Goal: Information Seeking & Learning: Learn about a topic

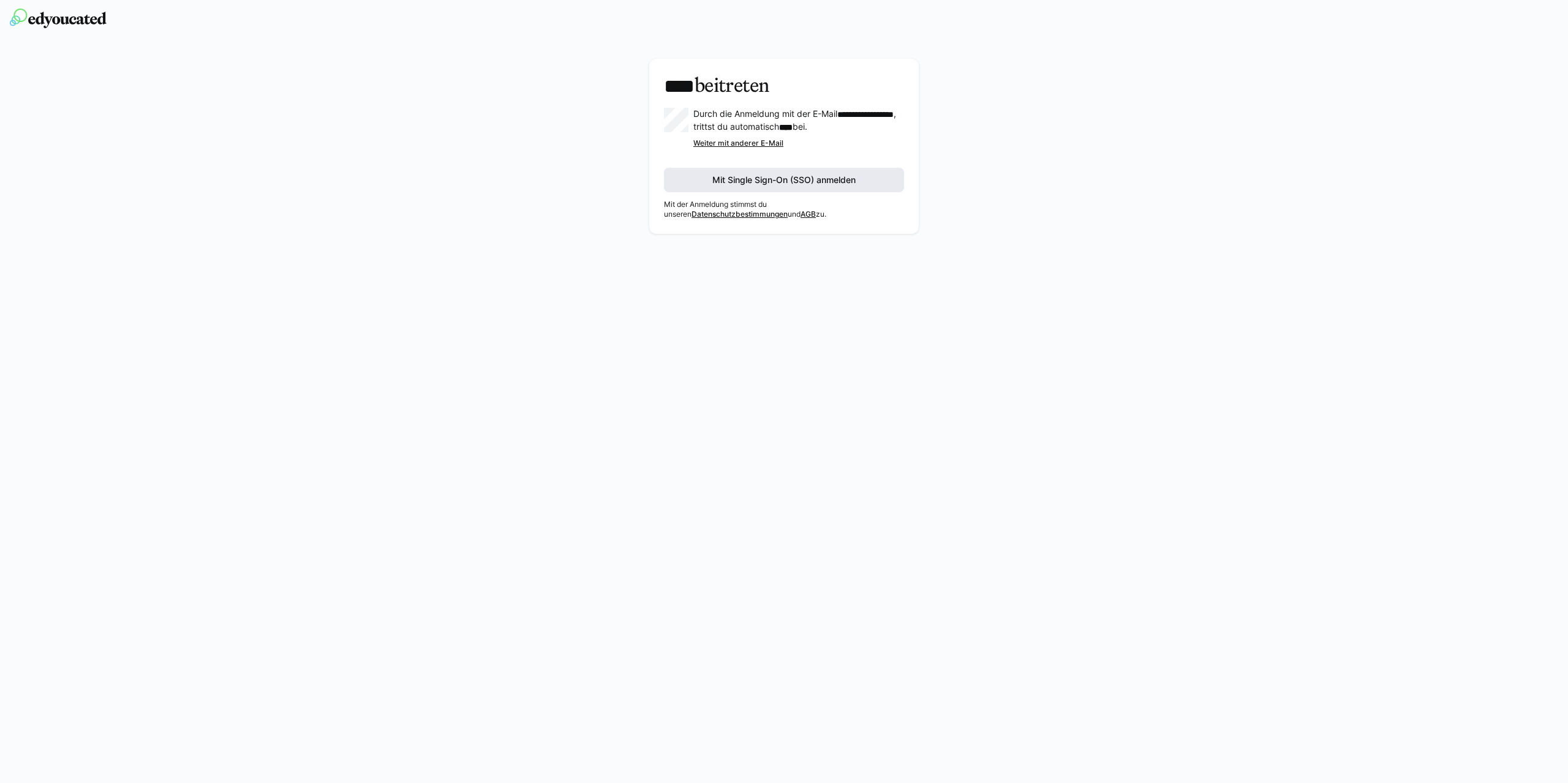
click at [827, 186] on span "Mit Single Sign-On (SSO) anmelden" at bounding box center [784, 179] width 147 height 12
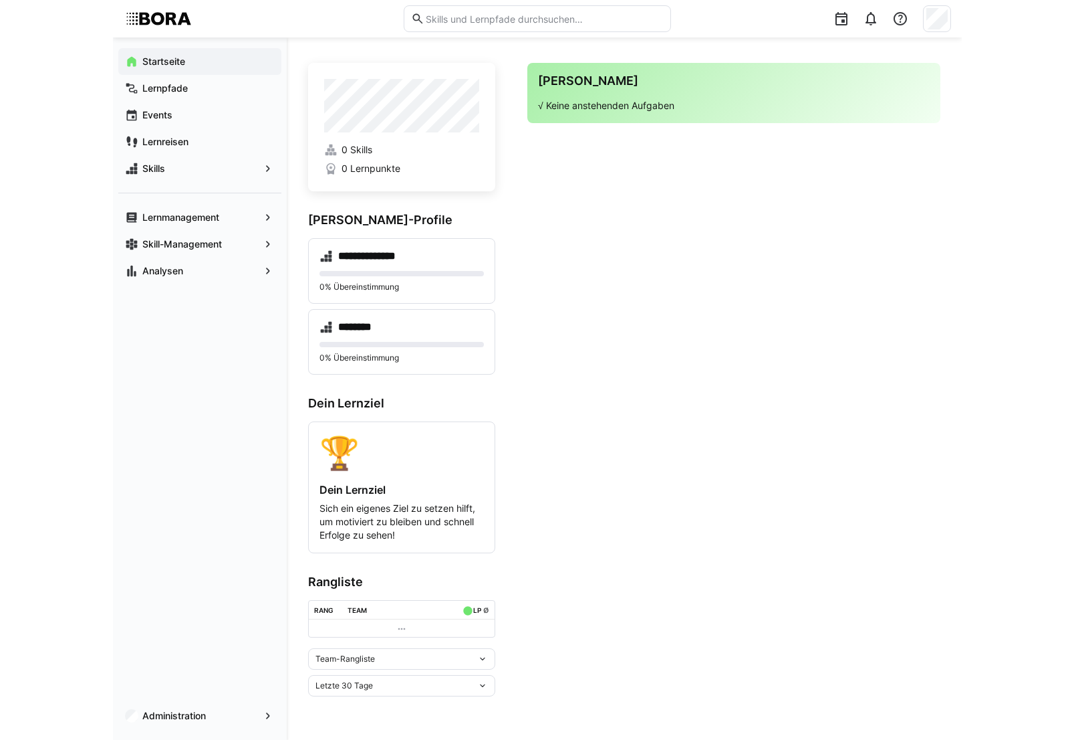
scroll to position [3, 0]
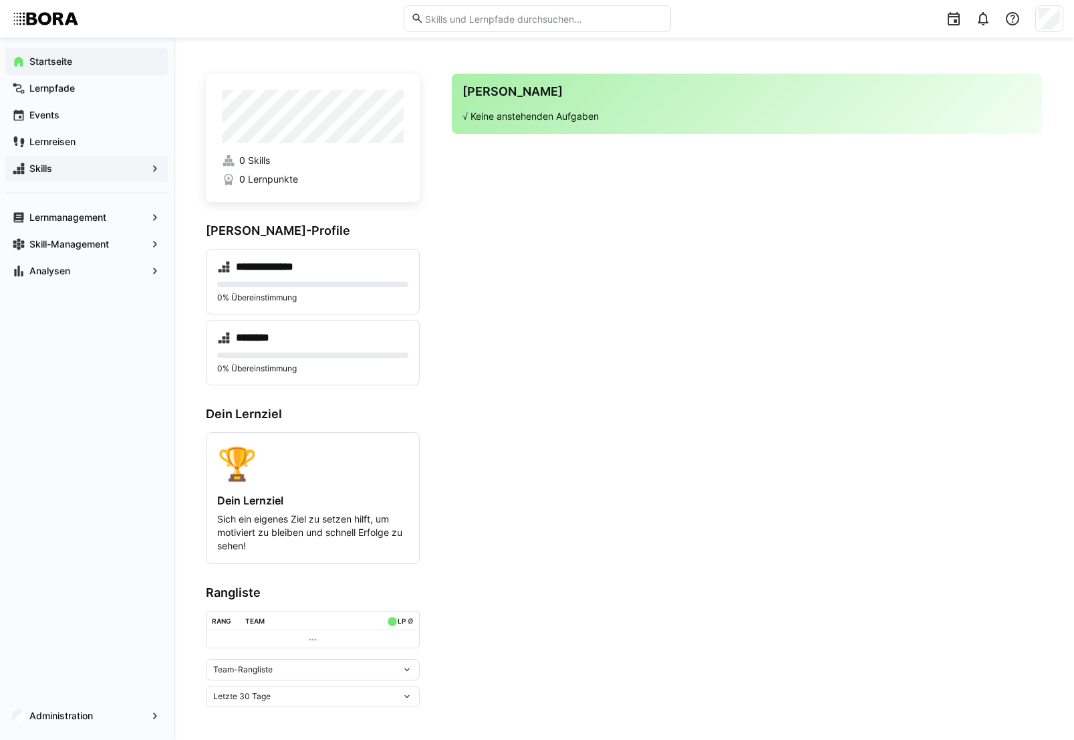
click at [99, 166] on span "Skills" at bounding box center [86, 168] width 119 height 13
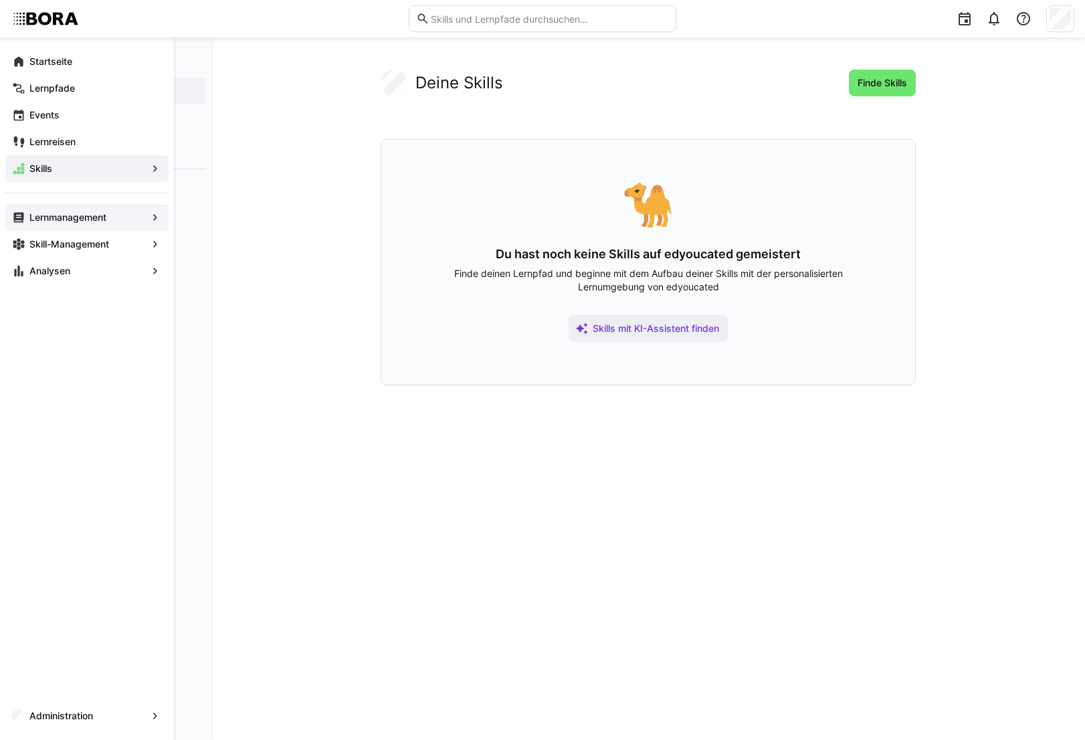
click at [0, 0] on app-navigation-label "Lernmanagement" at bounding box center [0, 0] width 0 height 0
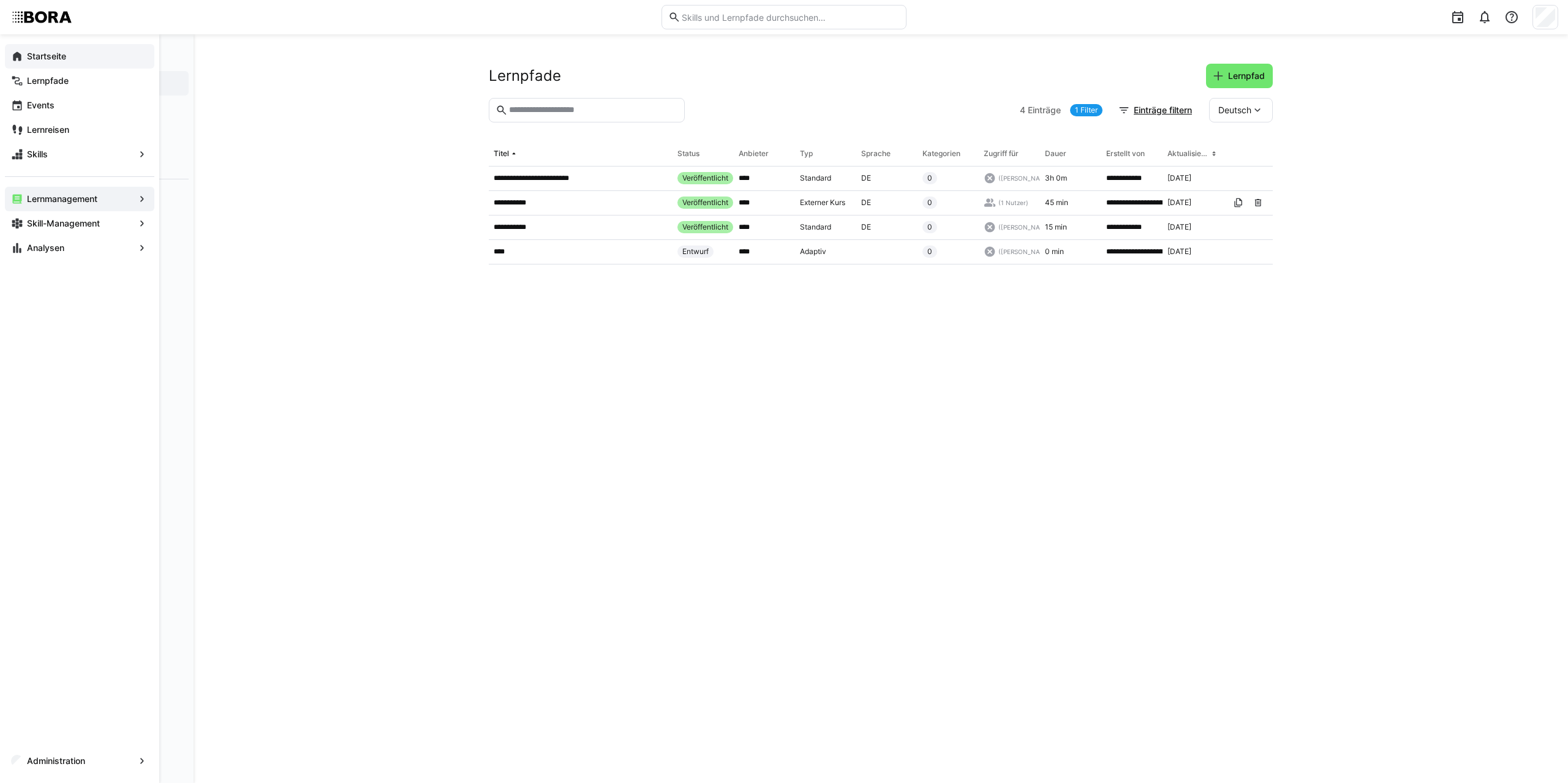
click at [23, 62] on div "Startseite" at bounding box center [79, 56] width 149 height 25
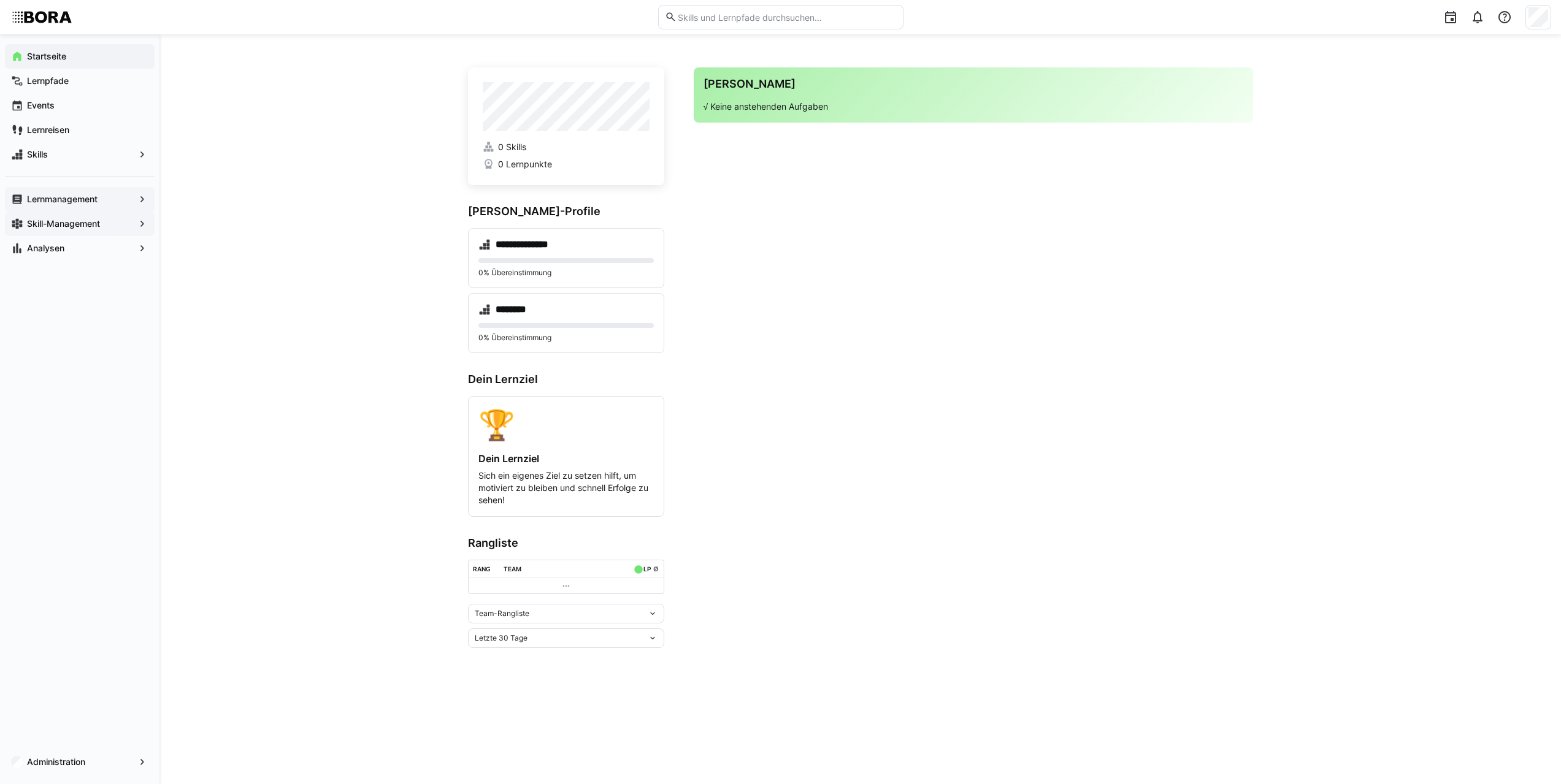
click at [0, 0] on app-navigation-label "Skill-Management" at bounding box center [0, 0] width 0 height 0
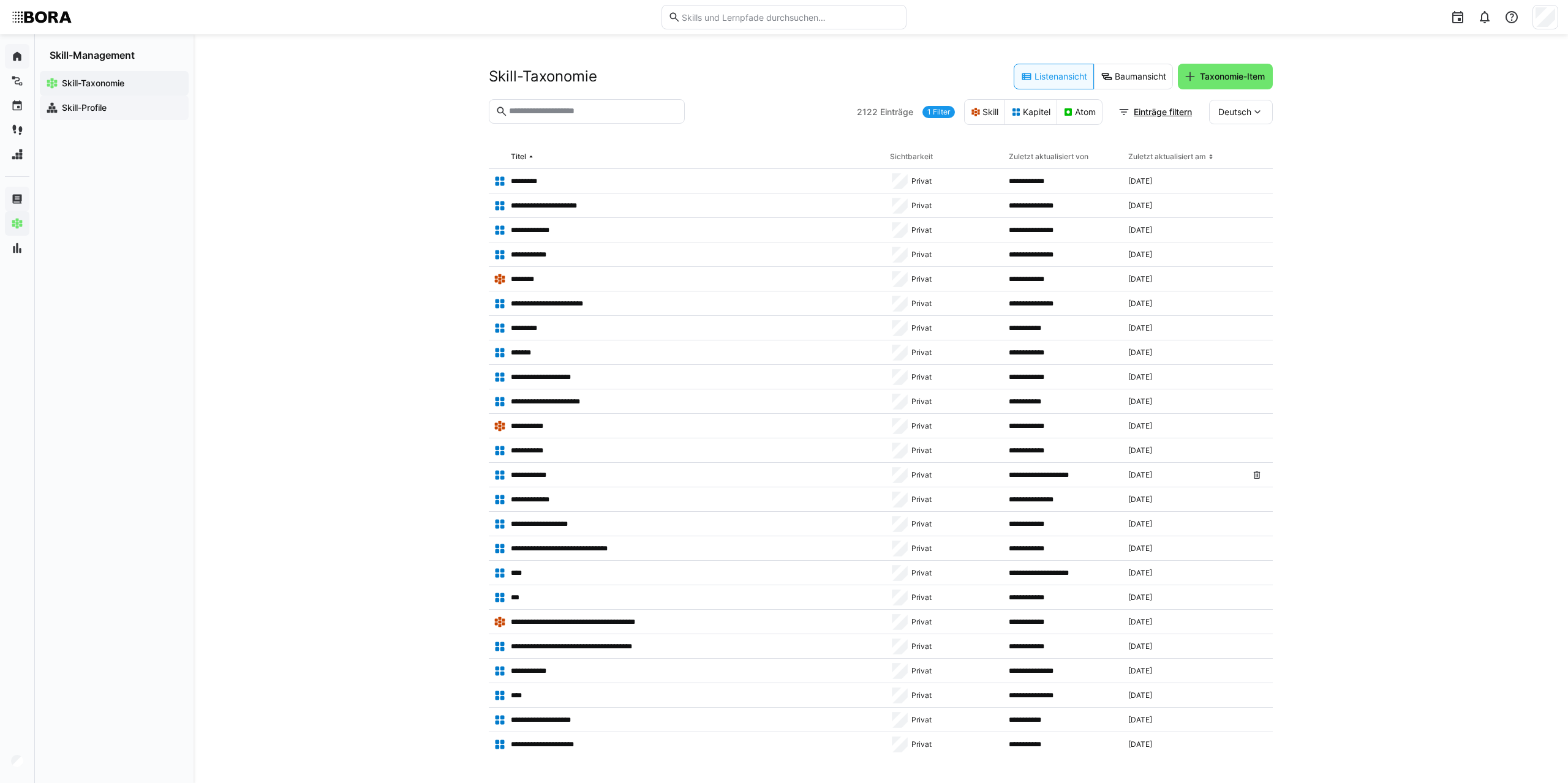
click at [0, 0] on app-navigation-label "Skill-Profile" at bounding box center [0, 0] width 0 height 0
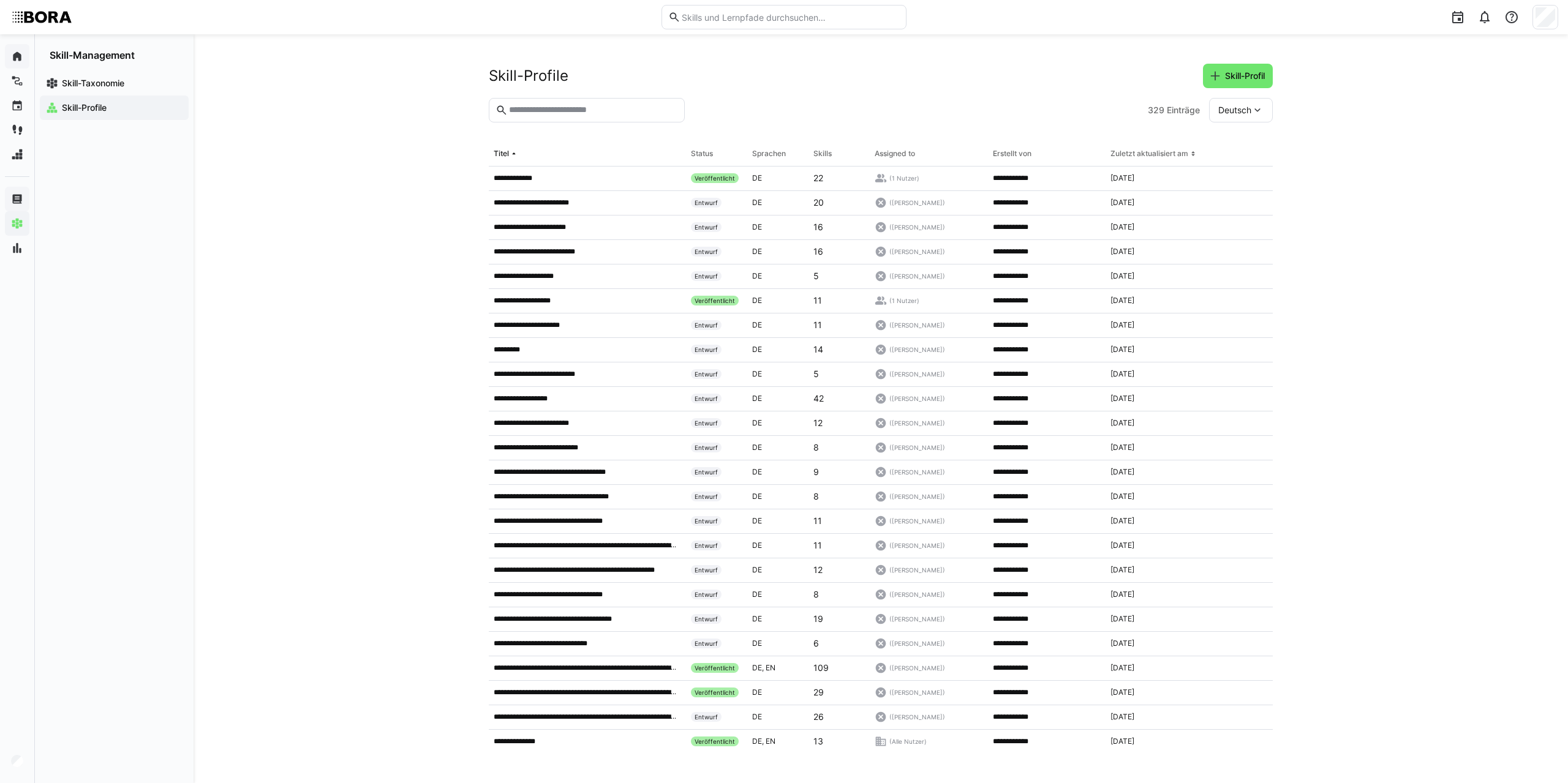
click at [545, 113] on input "text" at bounding box center [593, 110] width 170 height 11
click at [364, 188] on div "**********" at bounding box center [880, 408] width 1374 height 749
click at [544, 397] on p "**********" at bounding box center [528, 398] width 71 height 10
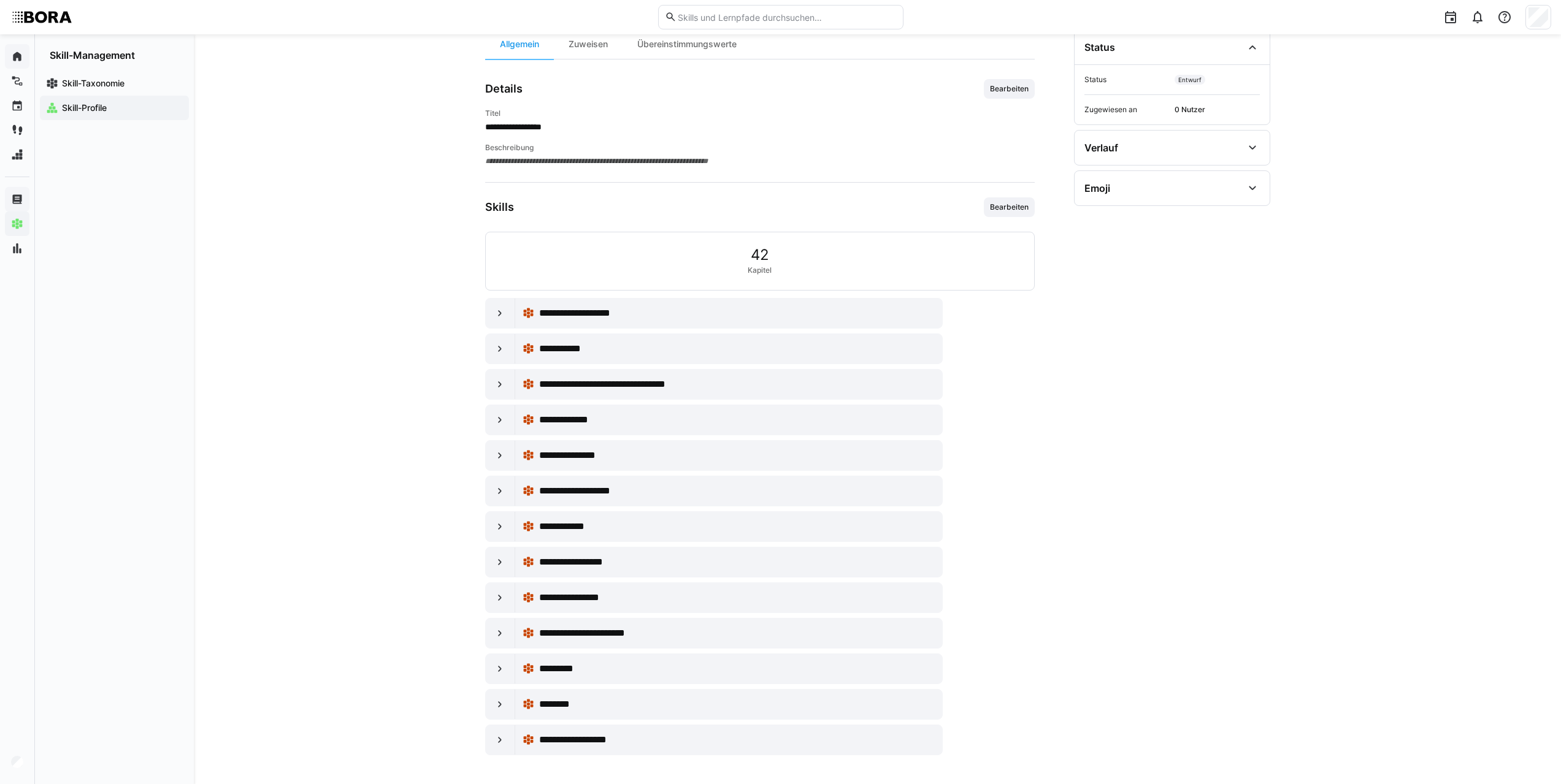
scroll to position [133, 0]
click at [499, 315] on eds-icon at bounding box center [499, 312] width 12 height 12
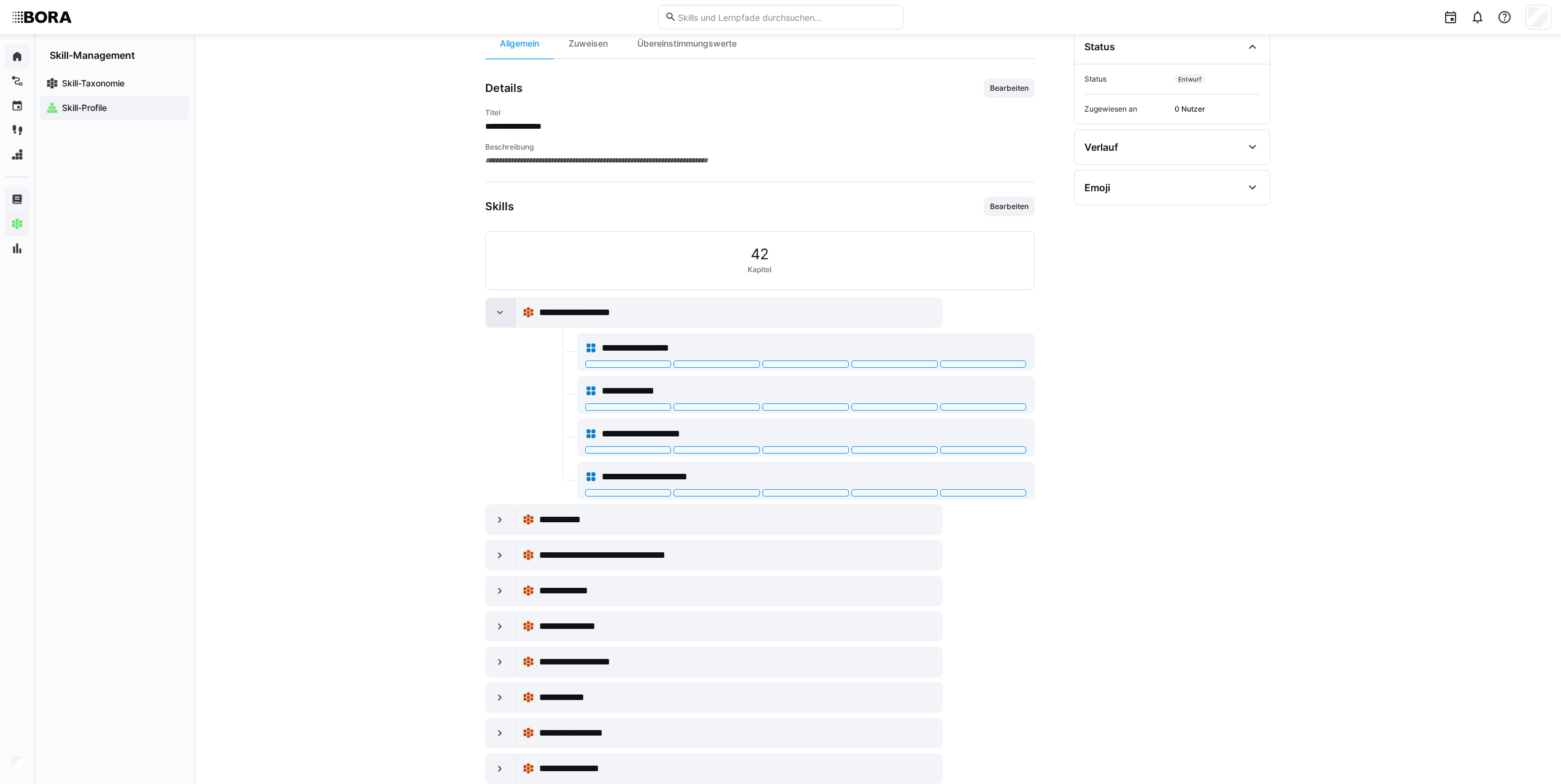
click at [499, 315] on eds-icon at bounding box center [499, 312] width 12 height 12
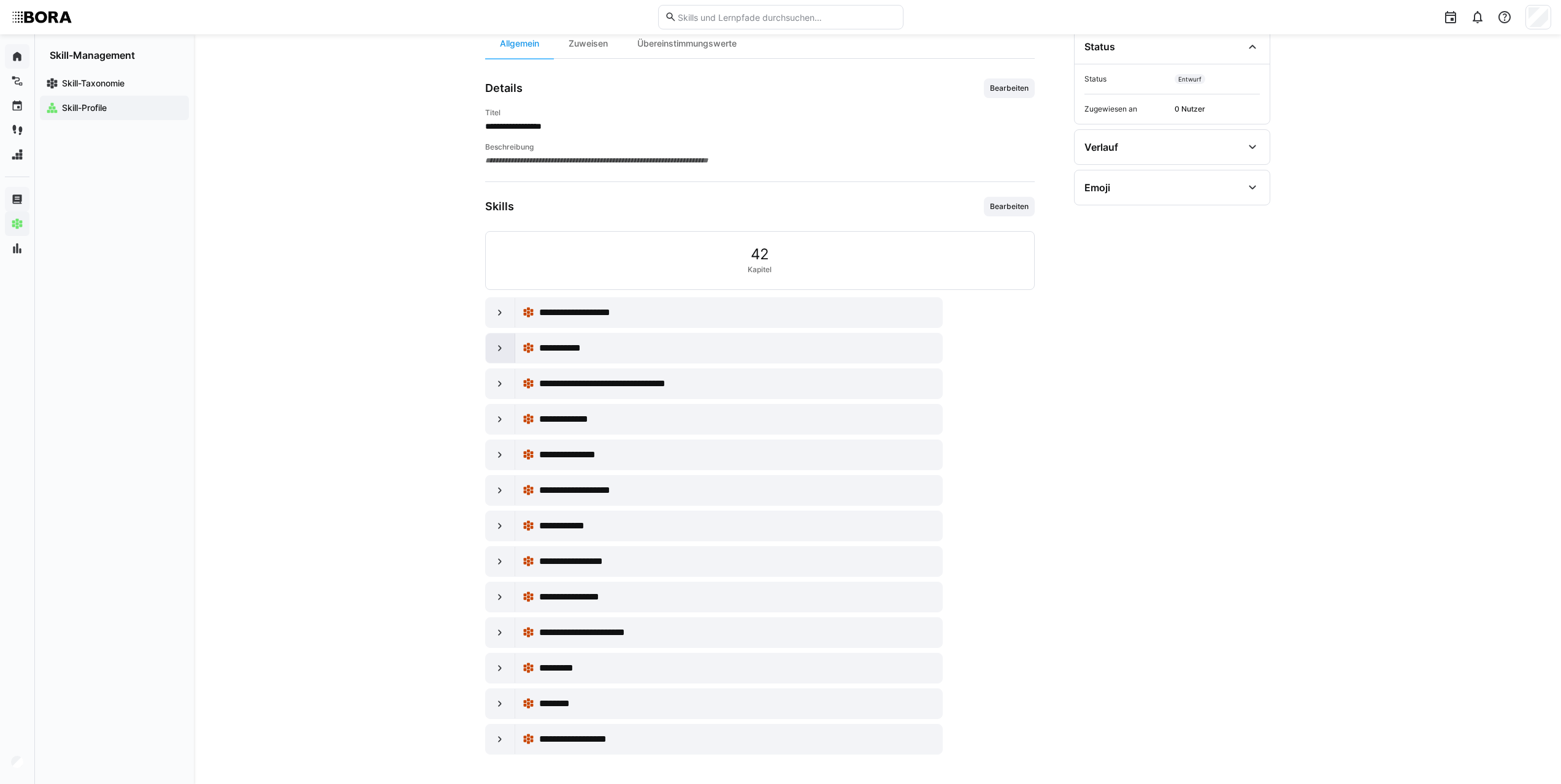
click at [497, 352] on eds-icon at bounding box center [499, 348] width 12 height 12
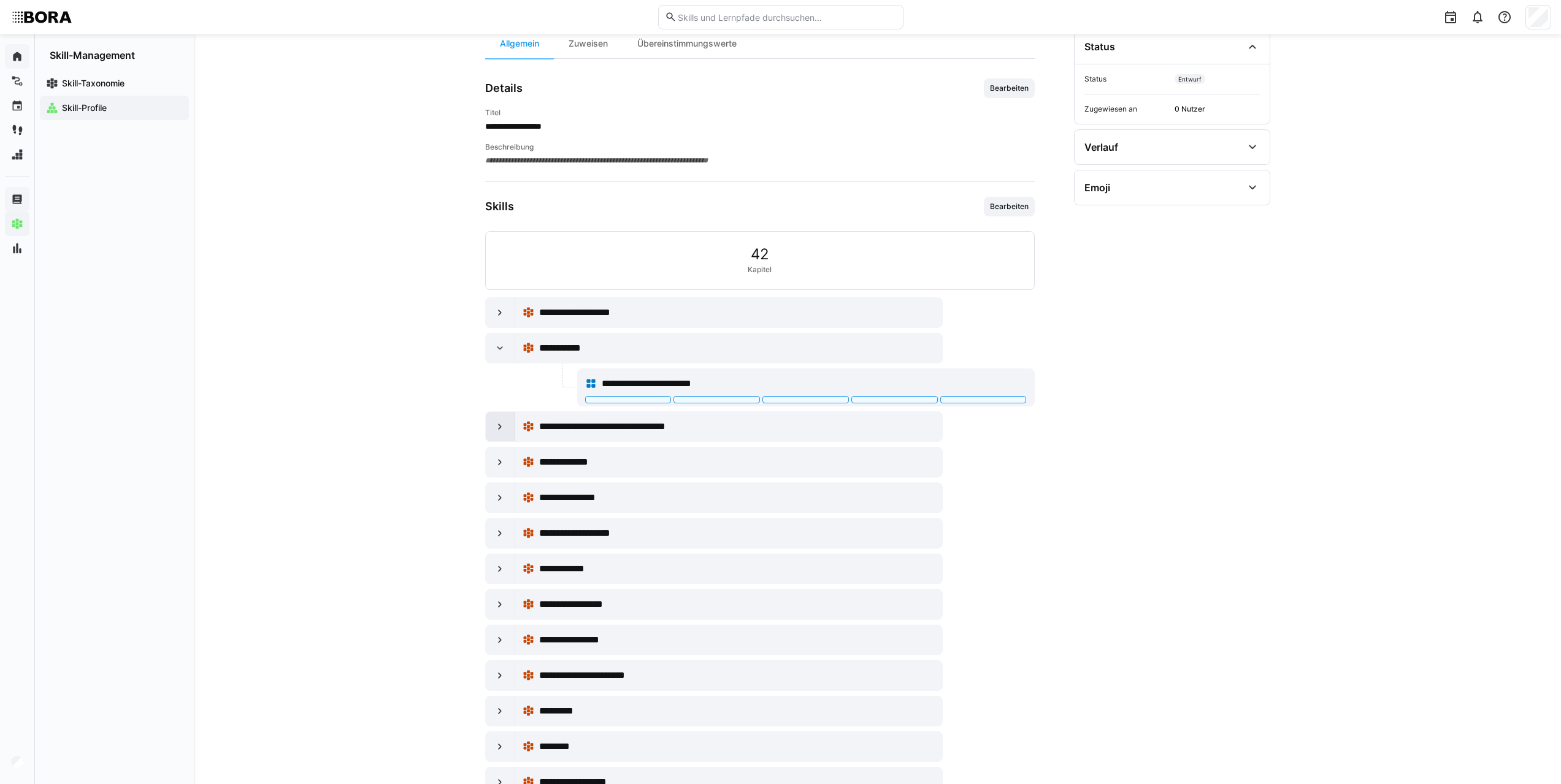
click at [501, 428] on eds-icon at bounding box center [499, 426] width 12 height 12
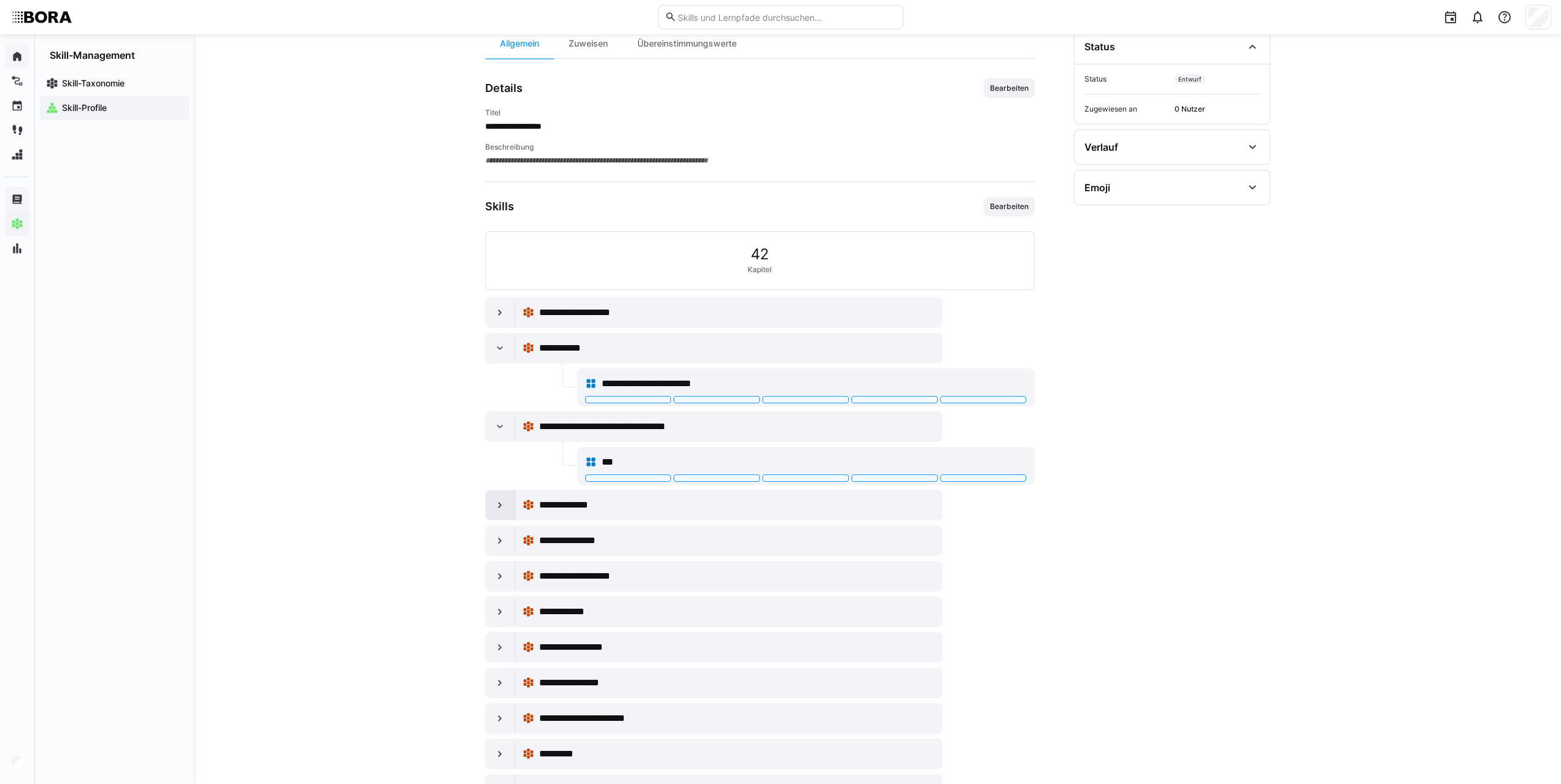
click at [496, 510] on eds-icon at bounding box center [499, 504] width 12 height 12
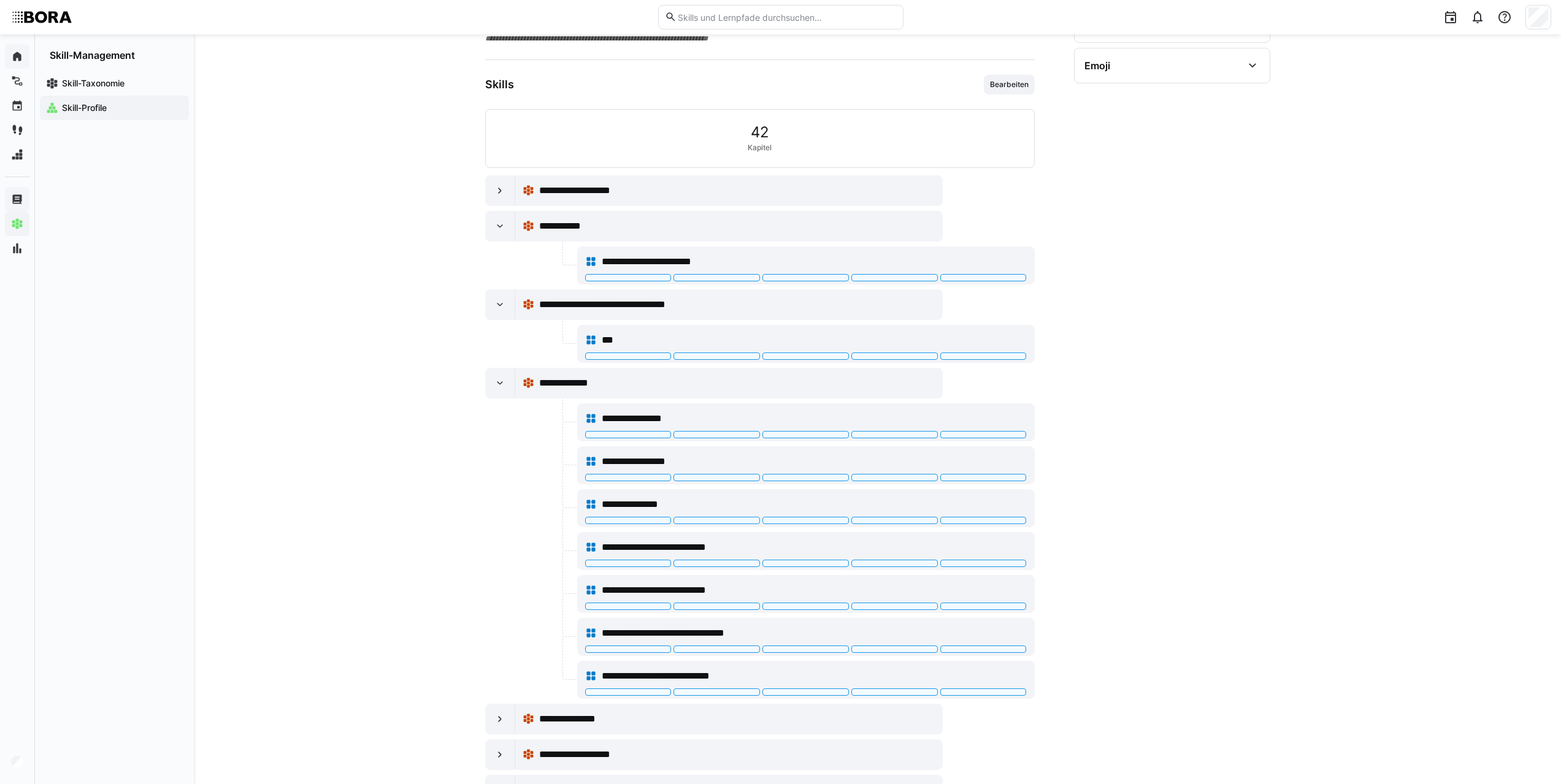
scroll to position [519, 0]
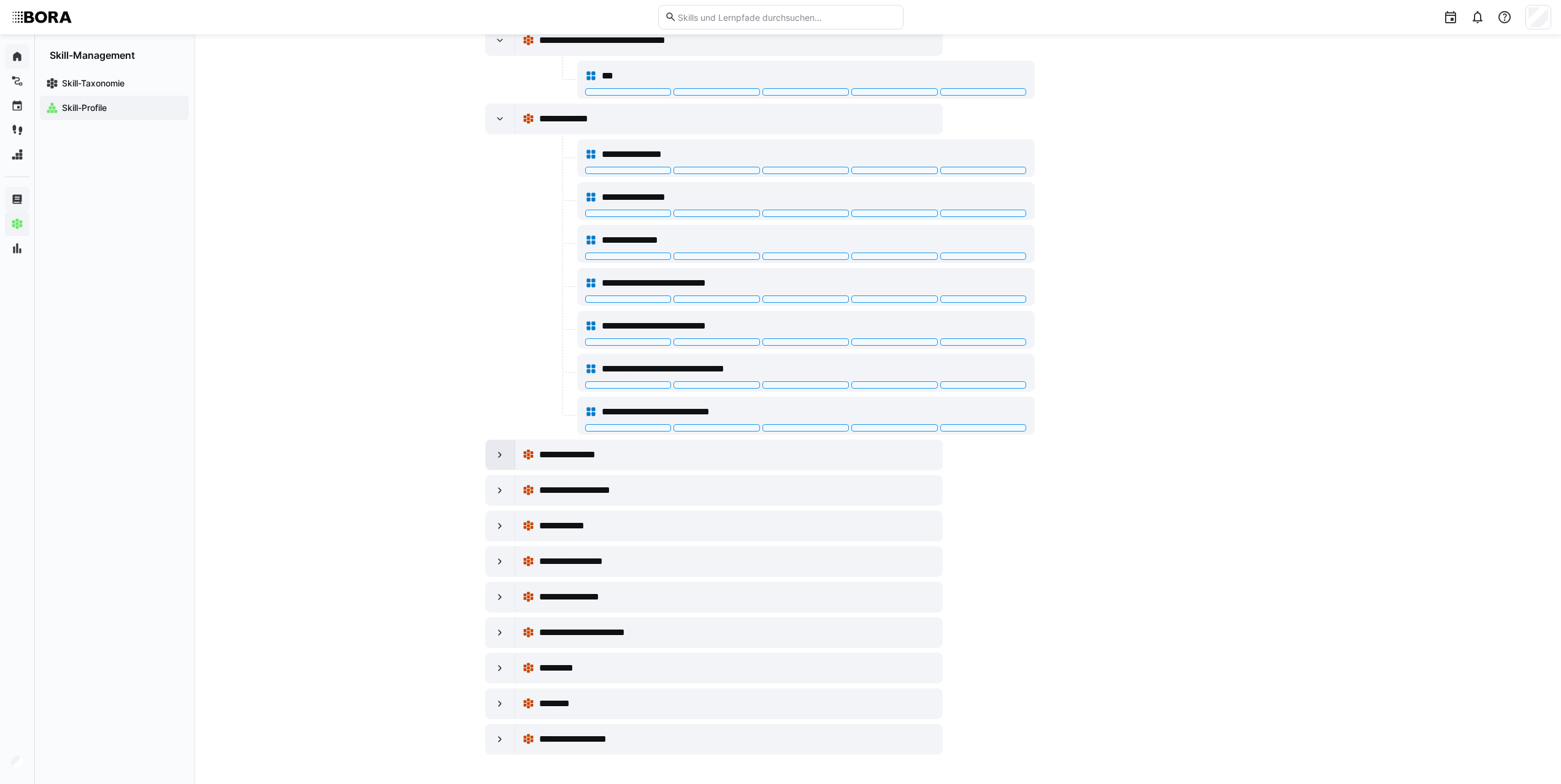
click at [492, 448] on div at bounding box center [501, 455] width 29 height 29
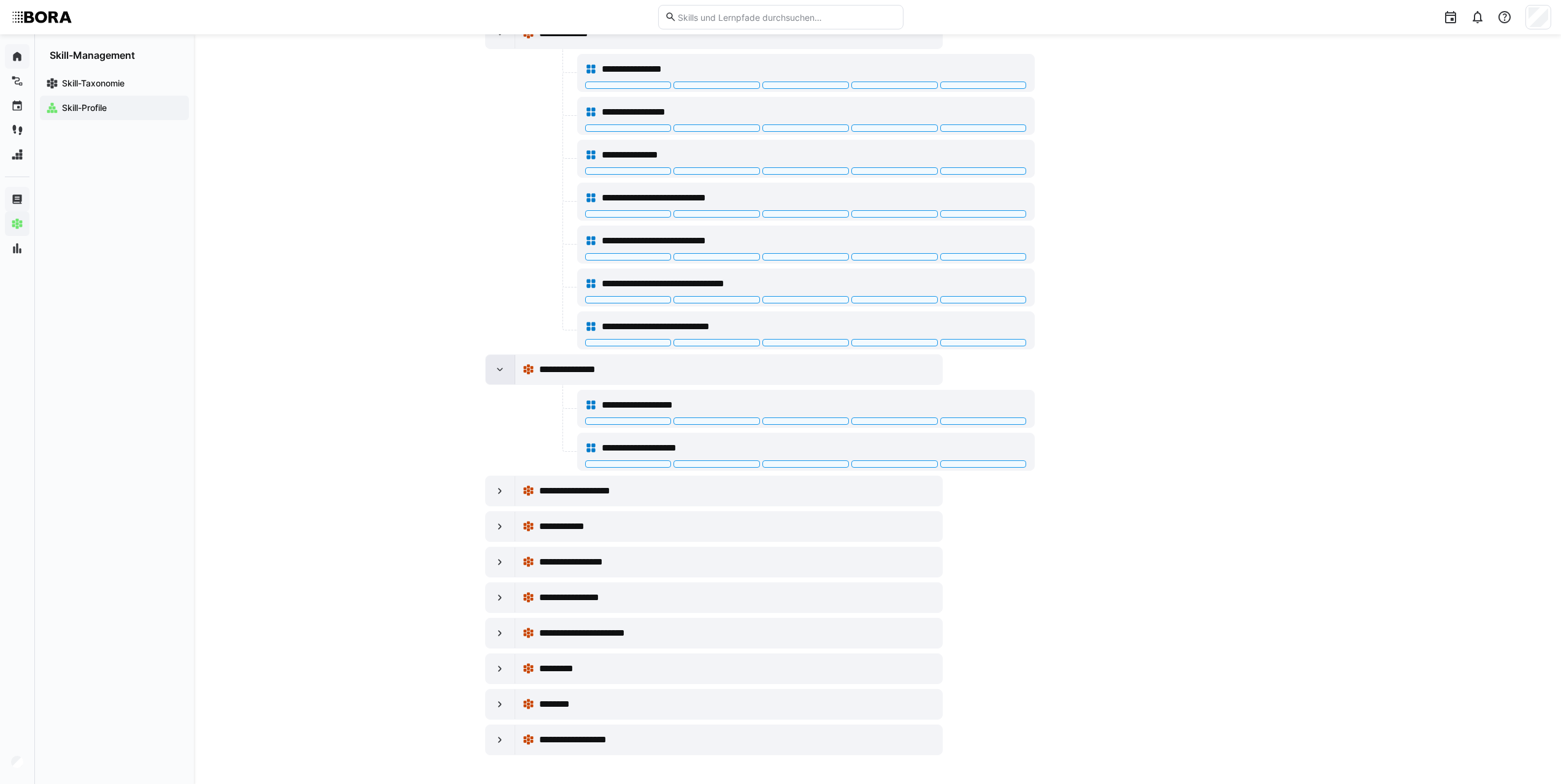
scroll to position [605, 0]
click at [639, 395] on div "**********" at bounding box center [805, 404] width 441 height 25
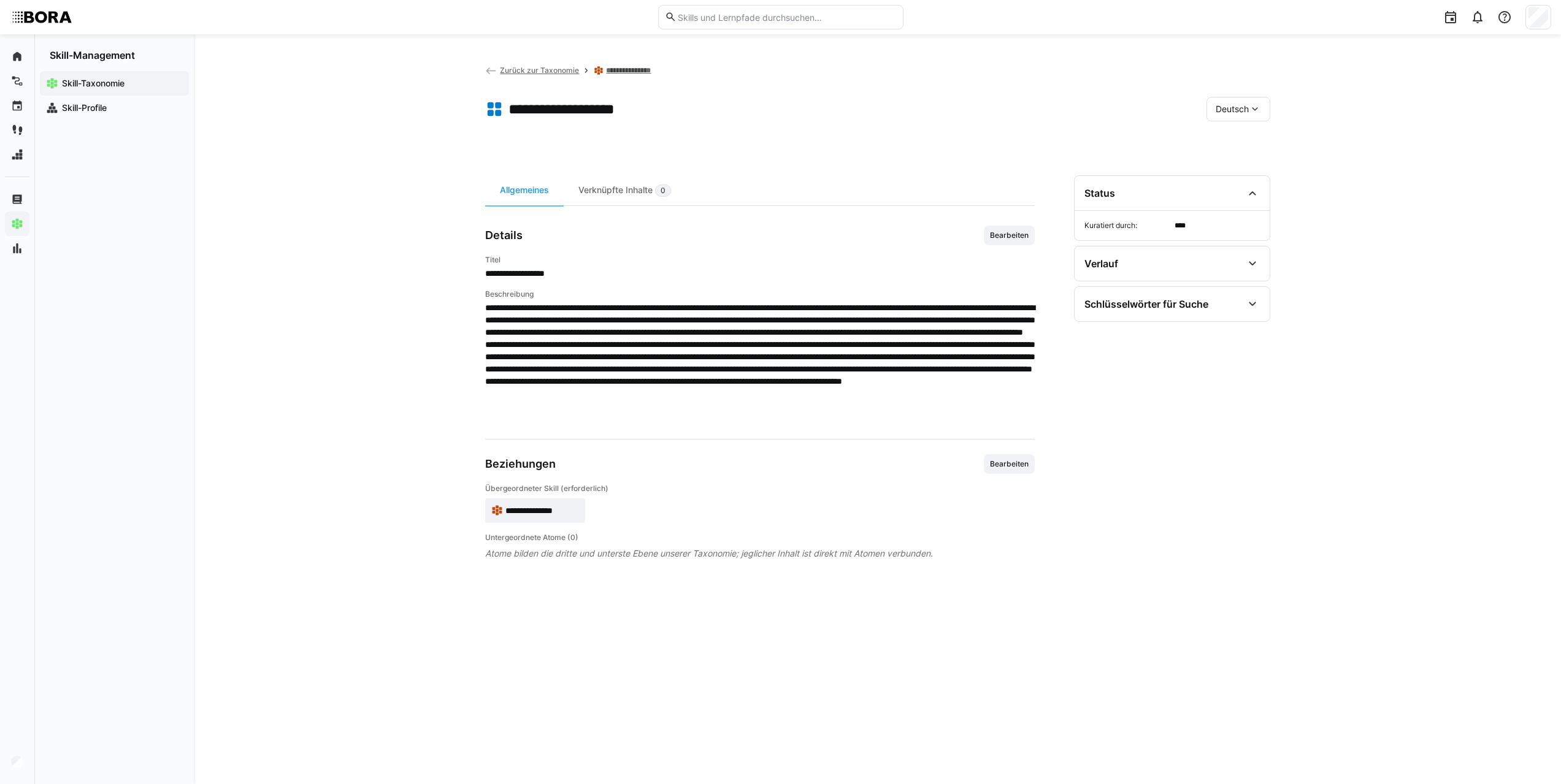
click at [550, 72] on span "Zurück zur Taxonomie" at bounding box center [539, 71] width 79 height 9
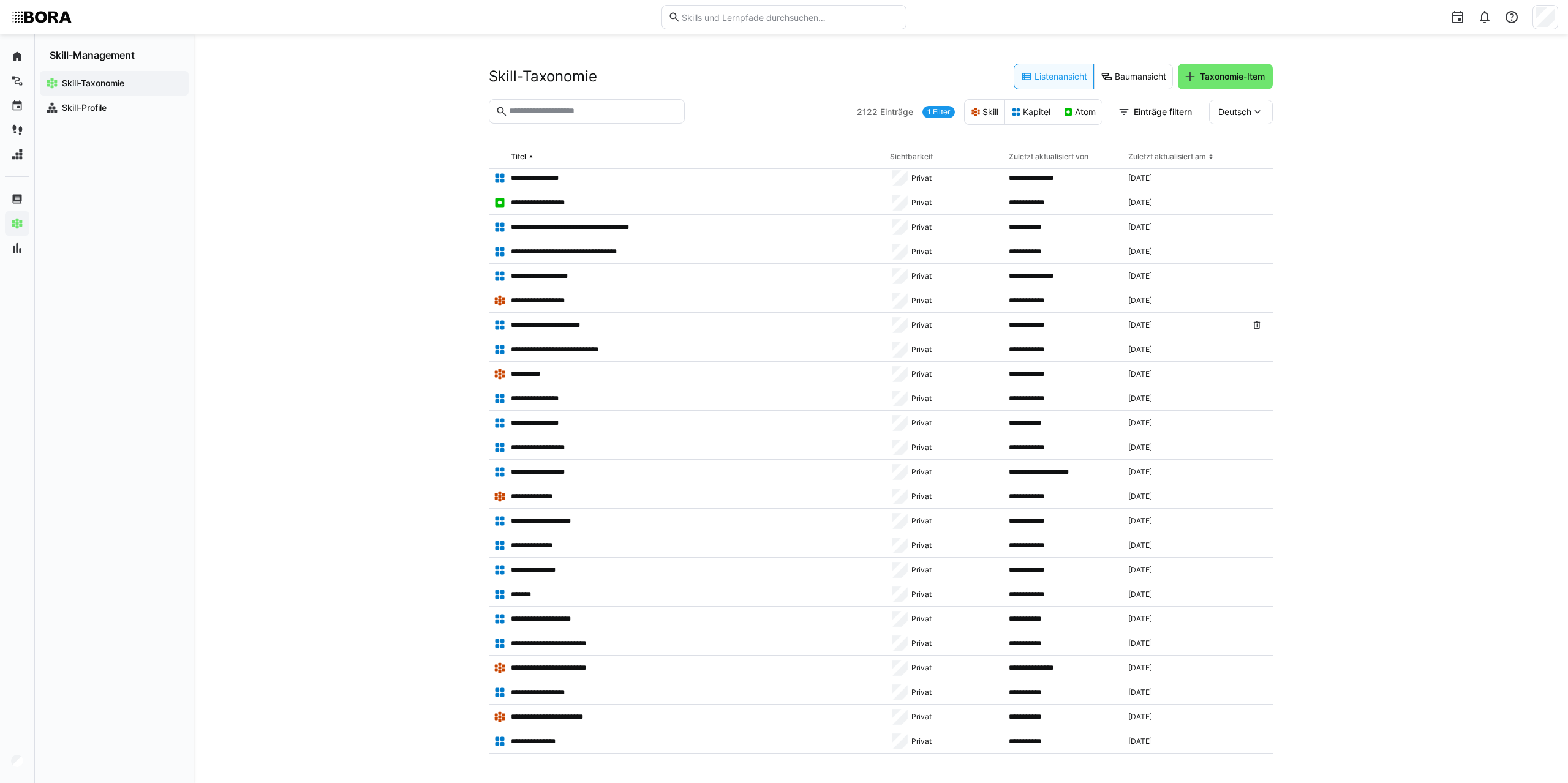
scroll to position [212, 0]
